Goal: Find contact information: Find contact information

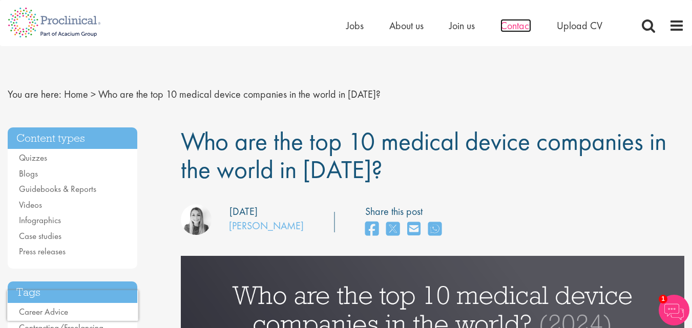
click at [509, 23] on span "Contact" at bounding box center [515, 25] width 31 height 13
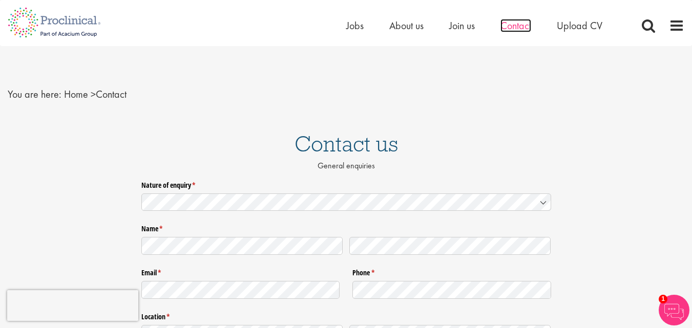
click at [509, 27] on span "Contact" at bounding box center [515, 25] width 31 height 13
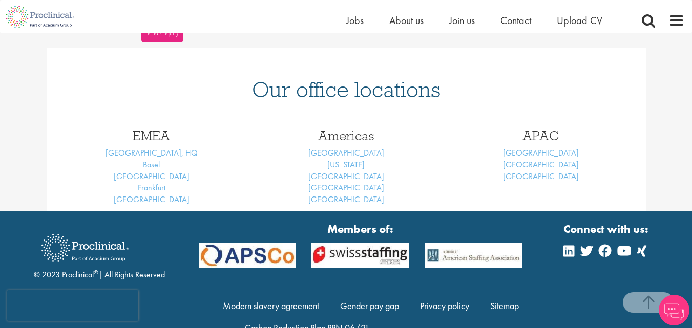
scroll to position [440, 0]
